Goal: Task Accomplishment & Management: Manage account settings

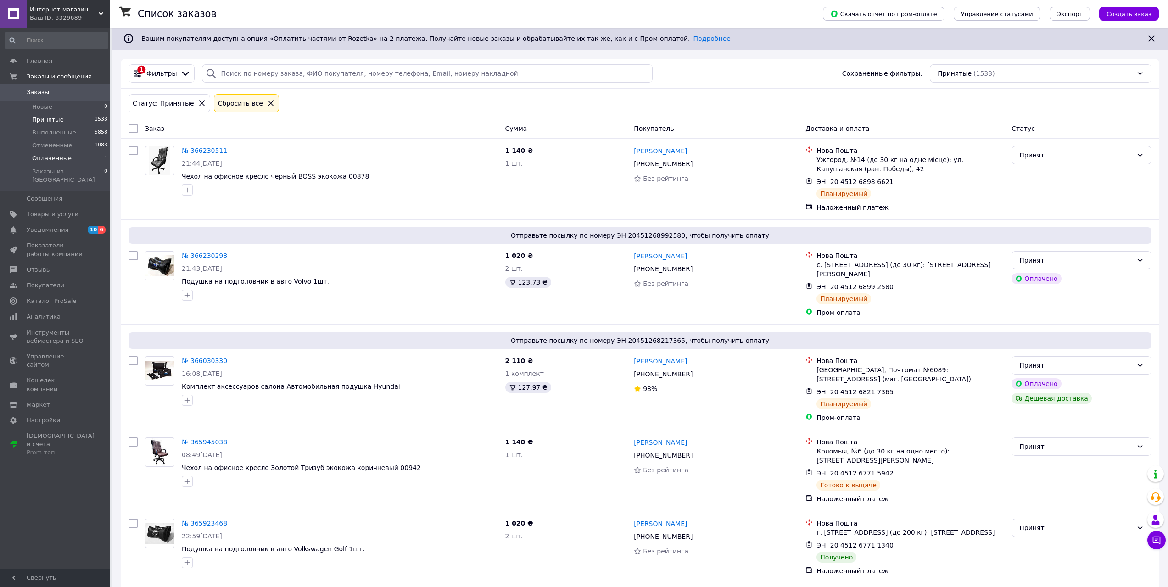
click at [48, 159] on span "Оплаченные" at bounding box center [51, 158] width 39 height 8
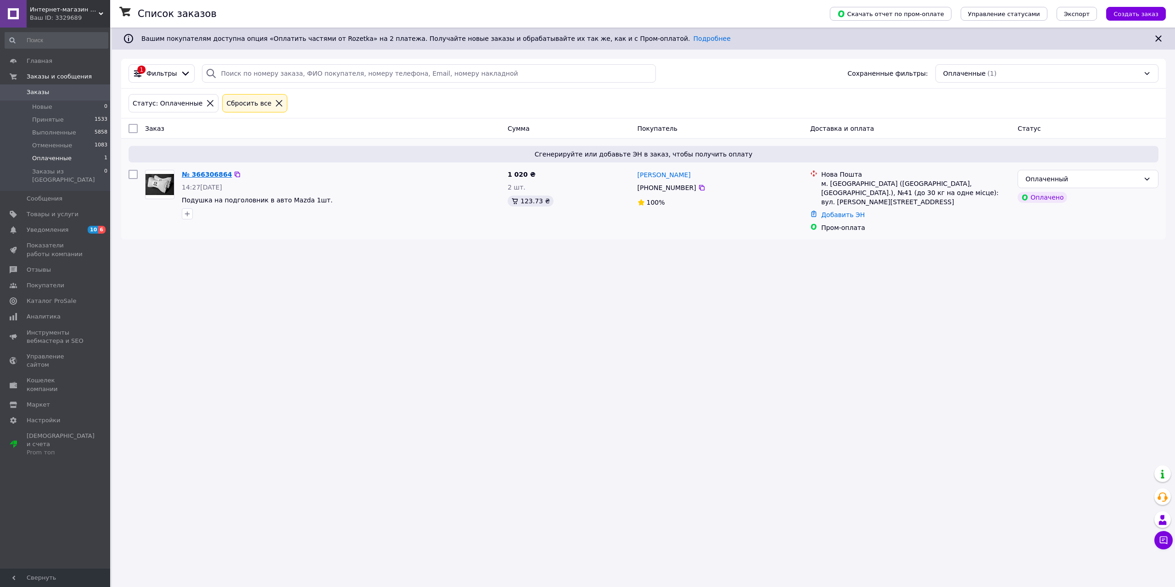
click at [216, 174] on link "№ 366306864" at bounding box center [207, 174] width 50 height 7
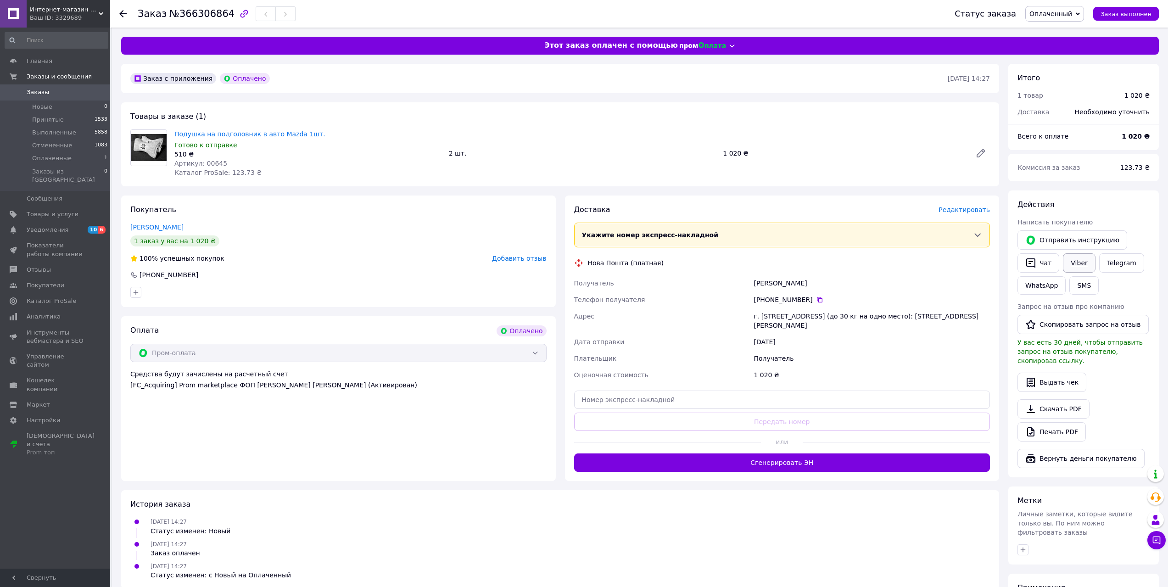
click at [1078, 264] on link "Viber" at bounding box center [1079, 262] width 32 height 19
click at [144, 143] on img at bounding box center [149, 147] width 36 height 27
click at [231, 135] on link "Подушка на подголовник в авто Mazda 1шт." at bounding box center [249, 133] width 151 height 7
click at [1084, 11] on span "Оплаченный" at bounding box center [1054, 14] width 59 height 16
drag, startPoint x: 1060, startPoint y: 28, endPoint x: 789, endPoint y: 90, distance: 278.3
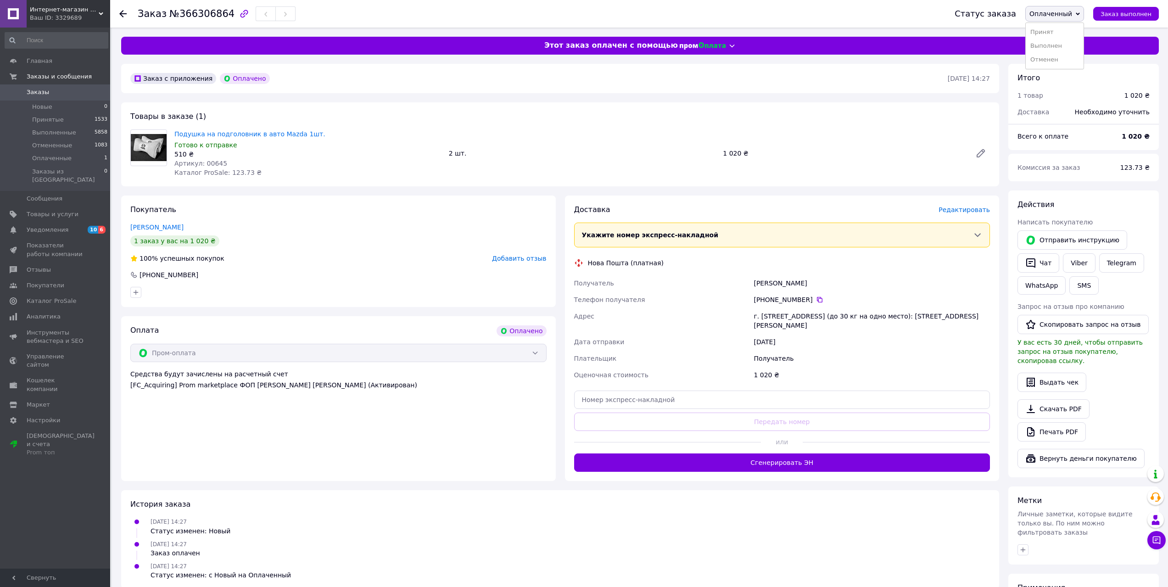
click at [1058, 28] on li "Принят" at bounding box center [1055, 32] width 58 height 14
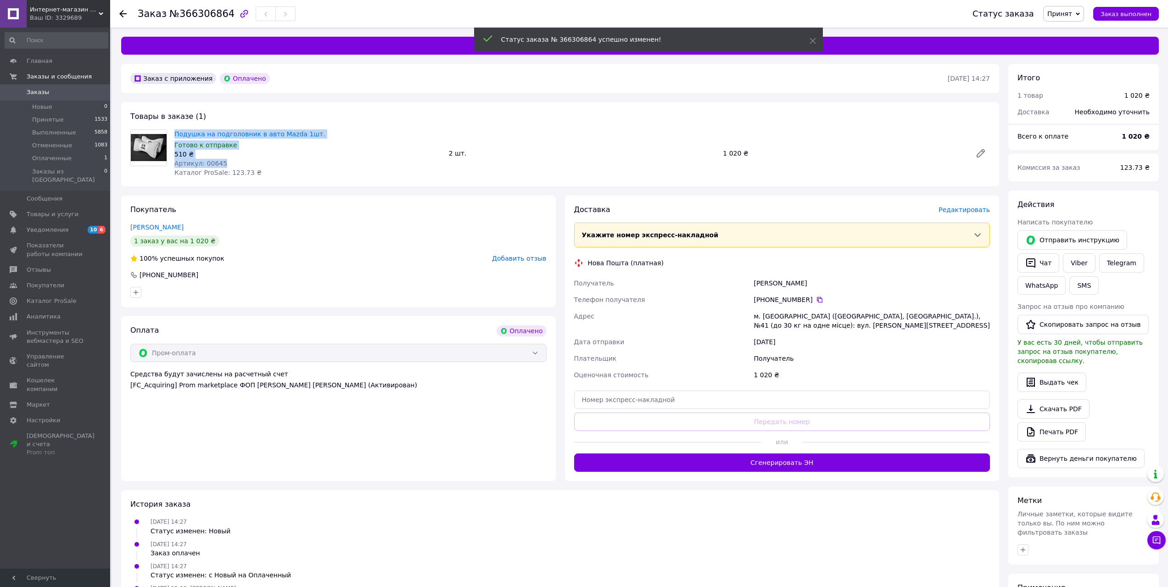
drag, startPoint x: 173, startPoint y: 131, endPoint x: 225, endPoint y: 161, distance: 60.4
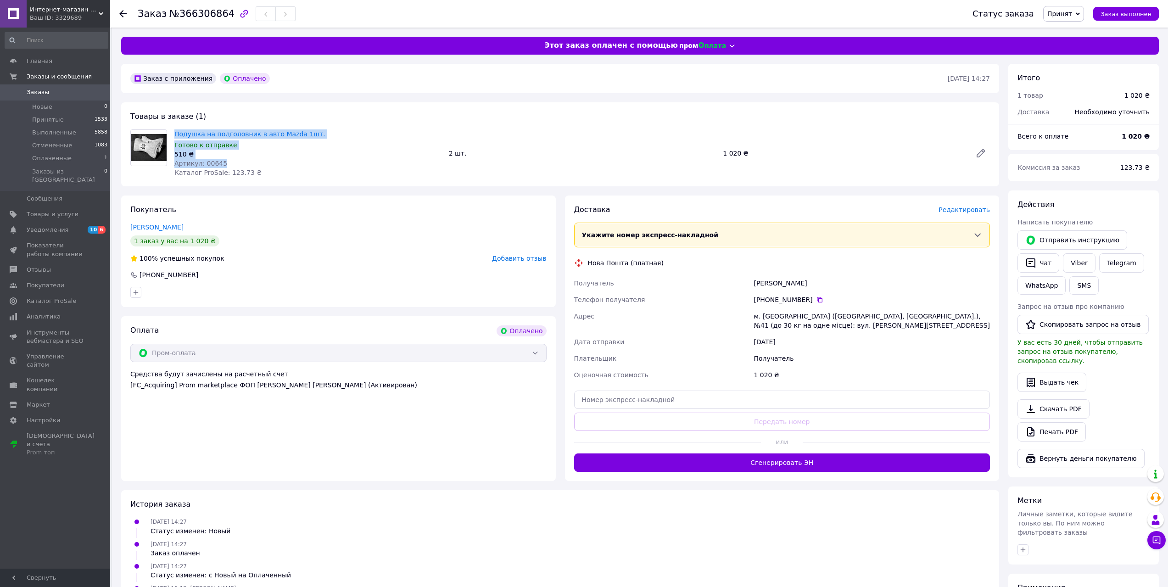
copy div "Подушка на подголовник в авто Mazda 1шт. Готово к отправке 510 ₴ Артикул: 00645"
drag, startPoint x: 814, startPoint y: 301, endPoint x: 812, endPoint y: 306, distance: 5.5
click at [816, 301] on icon at bounding box center [819, 299] width 7 height 7
drag, startPoint x: 749, startPoint y: 285, endPoint x: 823, endPoint y: 287, distance: 73.9
click at [824, 287] on div "Получатель Кеменчеджи Карина Телефон получателя +380 95 801 92 16   Адрес м. За…" at bounding box center [782, 329] width 420 height 108
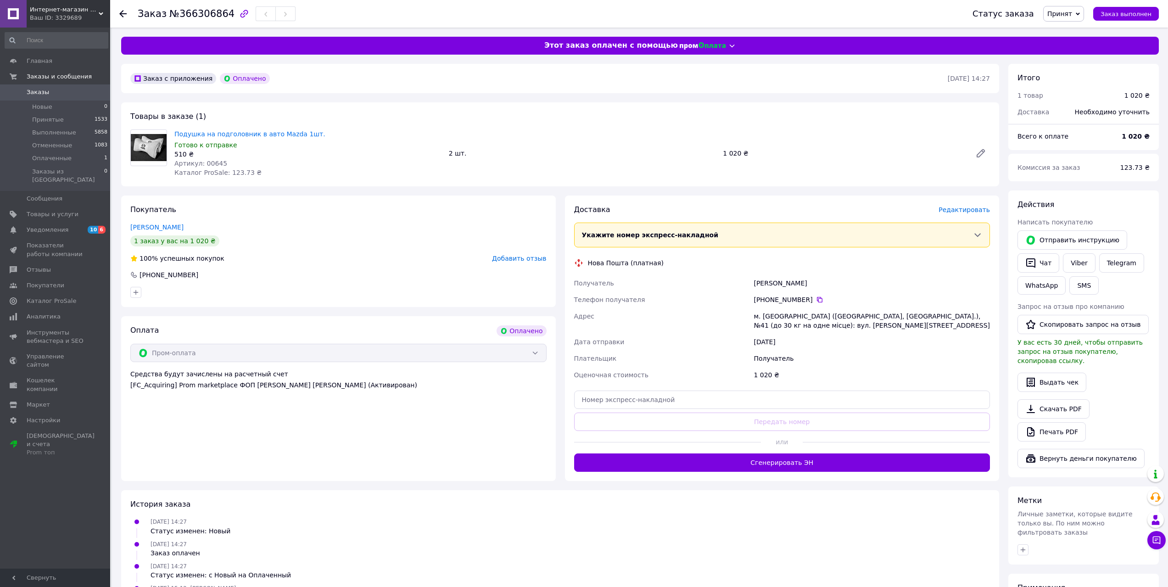
copy div "Получатель Кеменчеджи Карина"
drag, startPoint x: 916, startPoint y: 314, endPoint x: 781, endPoint y: 318, distance: 135.0
click at [750, 313] on div "Получатель Кеменчеджи Карина Телефон получателя +380 95 801 92 16   Адрес м. За…" at bounding box center [782, 329] width 420 height 108
copy div "Адрес м. Запоріжжя (Запорізька обл., Запорізький р-н.), №41"
click at [656, 396] on input "text" at bounding box center [782, 400] width 416 height 18
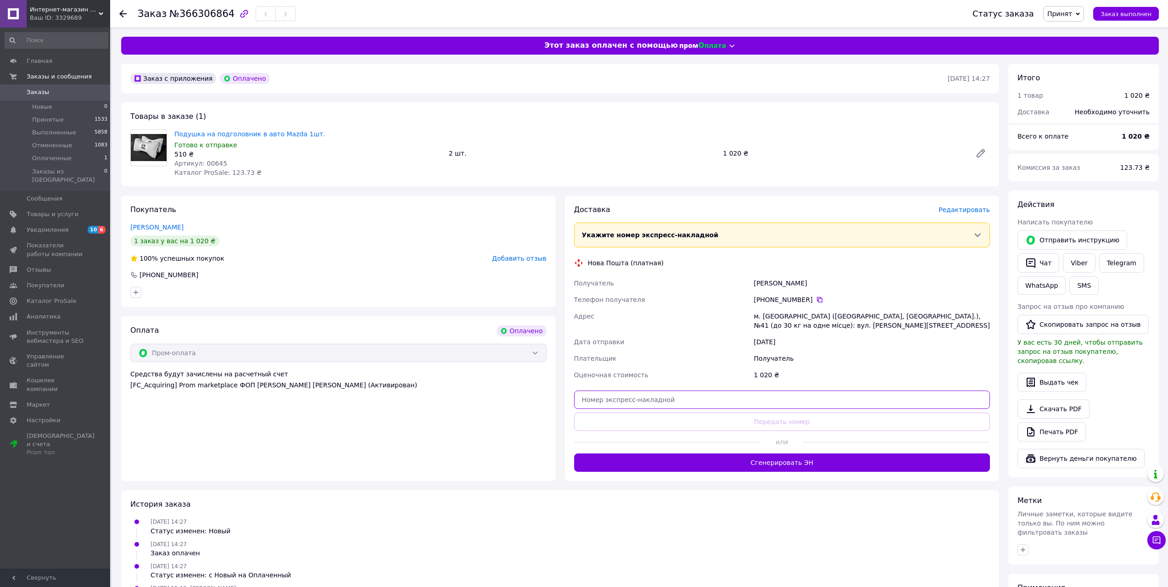
paste input "20451269124548"
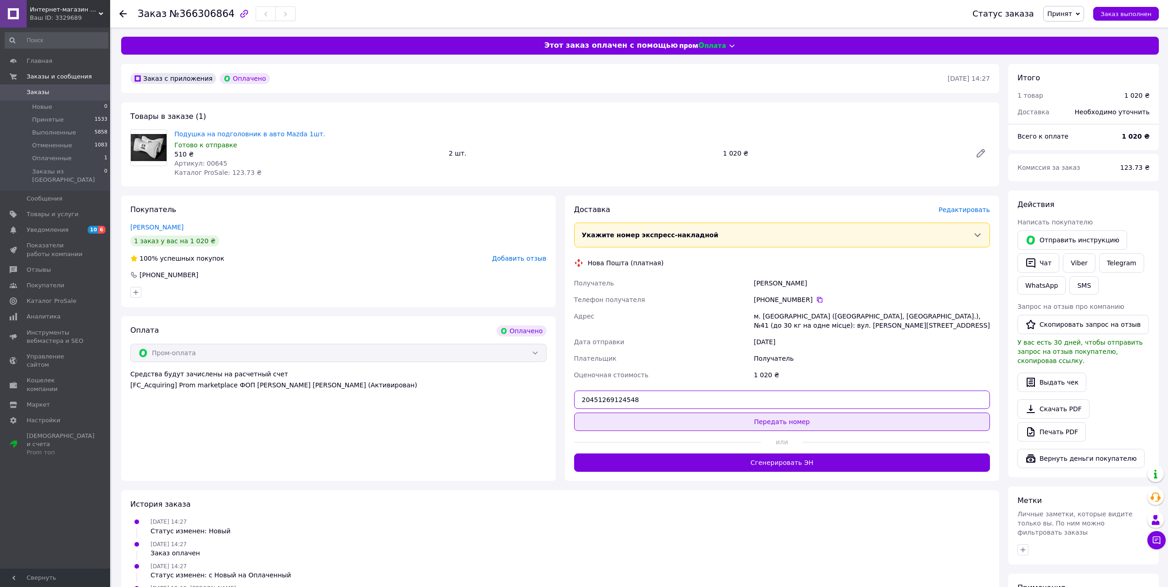
type input "20451269124548"
click at [781, 422] on button "Передать номер" at bounding box center [782, 422] width 416 height 18
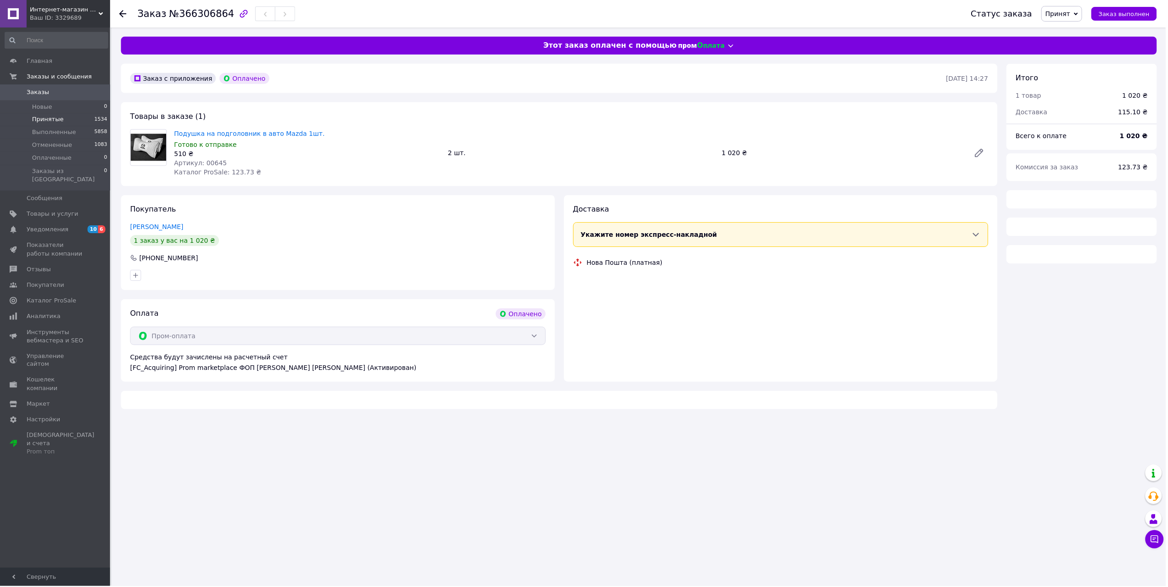
click at [48, 118] on span "Принятые" at bounding box center [48, 120] width 32 height 8
